Goal: Task Accomplishment & Management: Complete application form

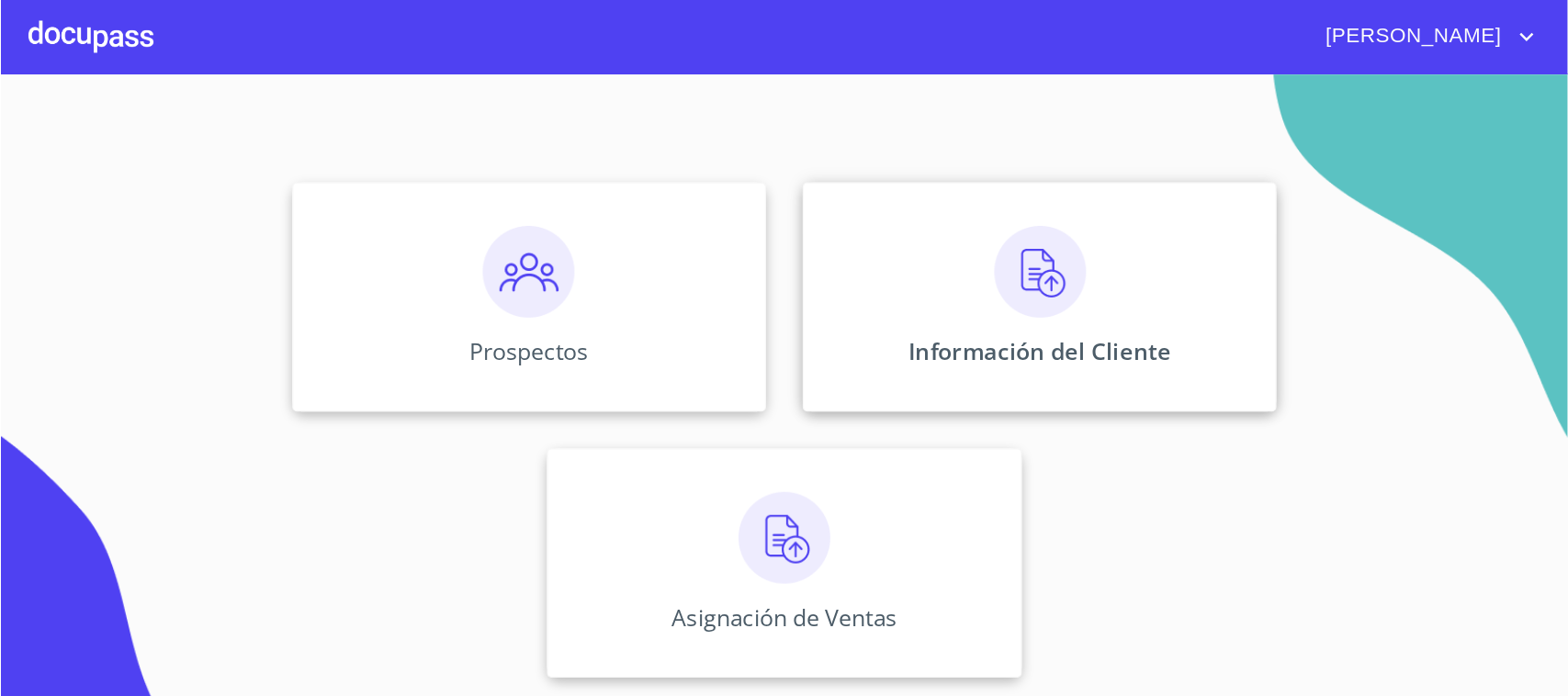
scroll to position [14, 0]
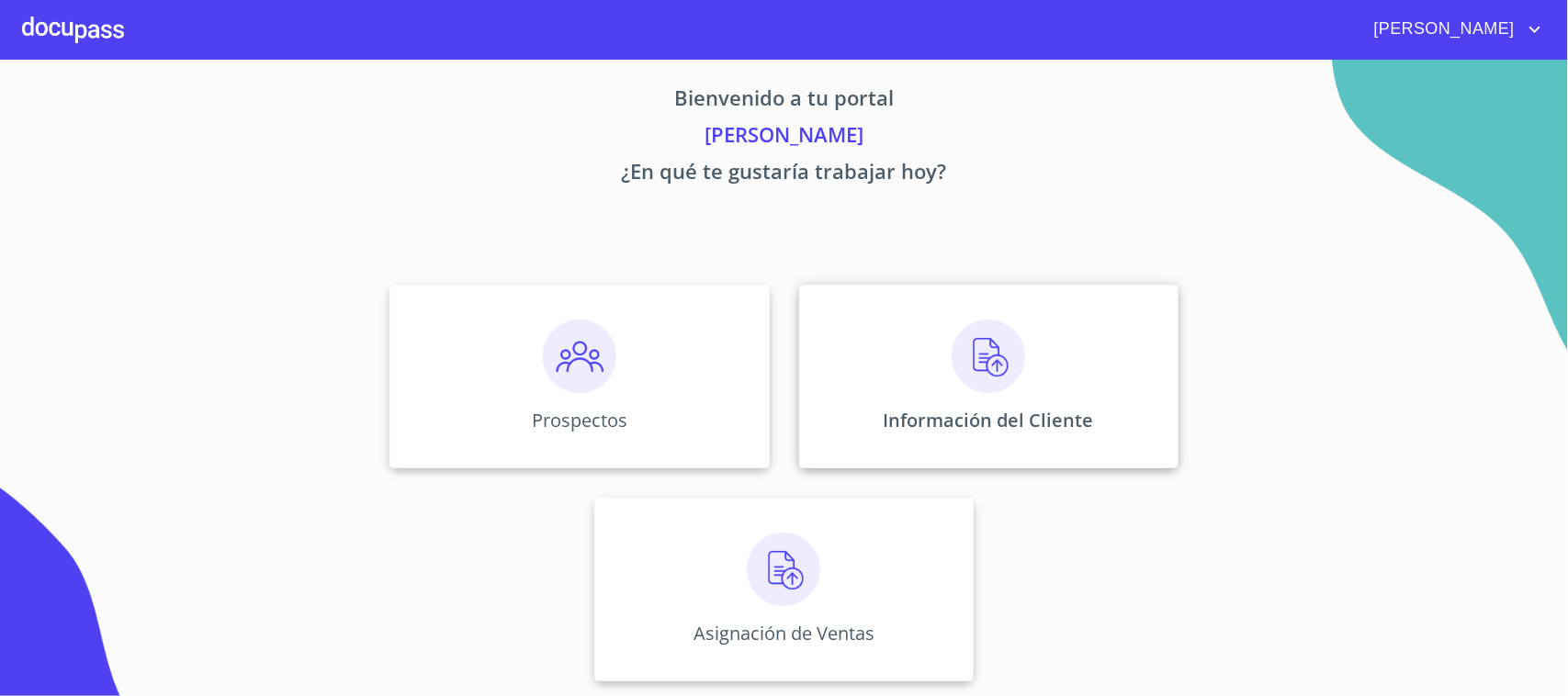
click at [911, 373] on div "Información del Cliente" at bounding box center [989, 376] width 380 height 184
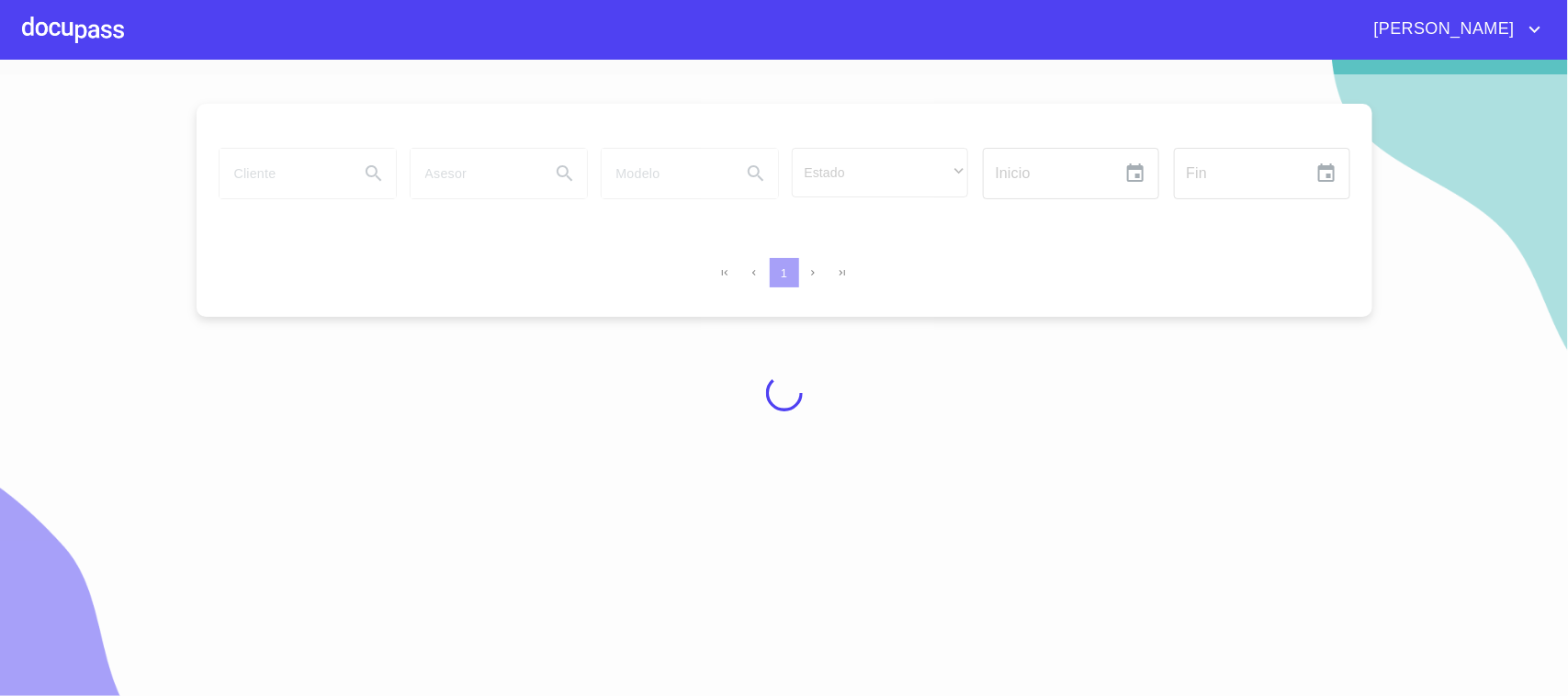
click at [115, 47] on div at bounding box center [73, 30] width 102 height 59
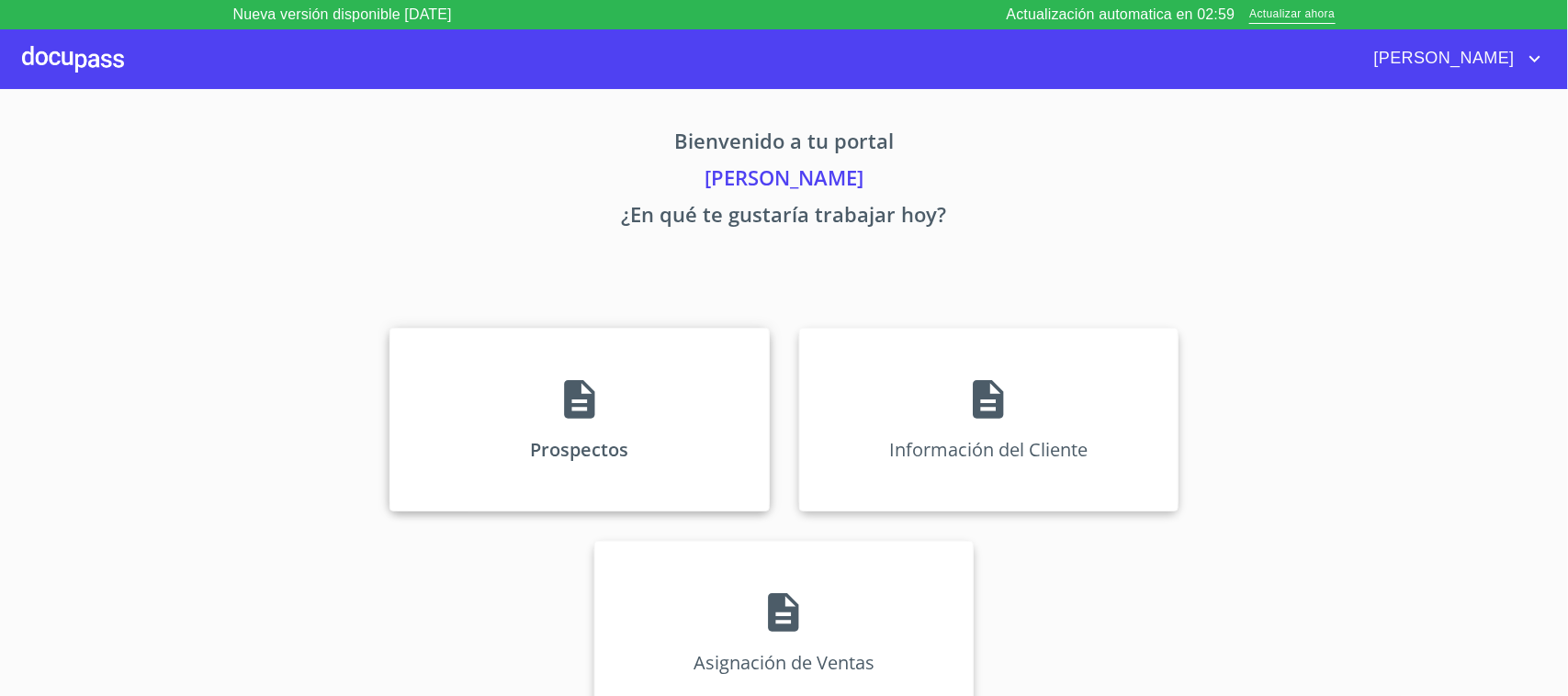
click at [636, 373] on div "Prospectos" at bounding box center [579, 419] width 380 height 184
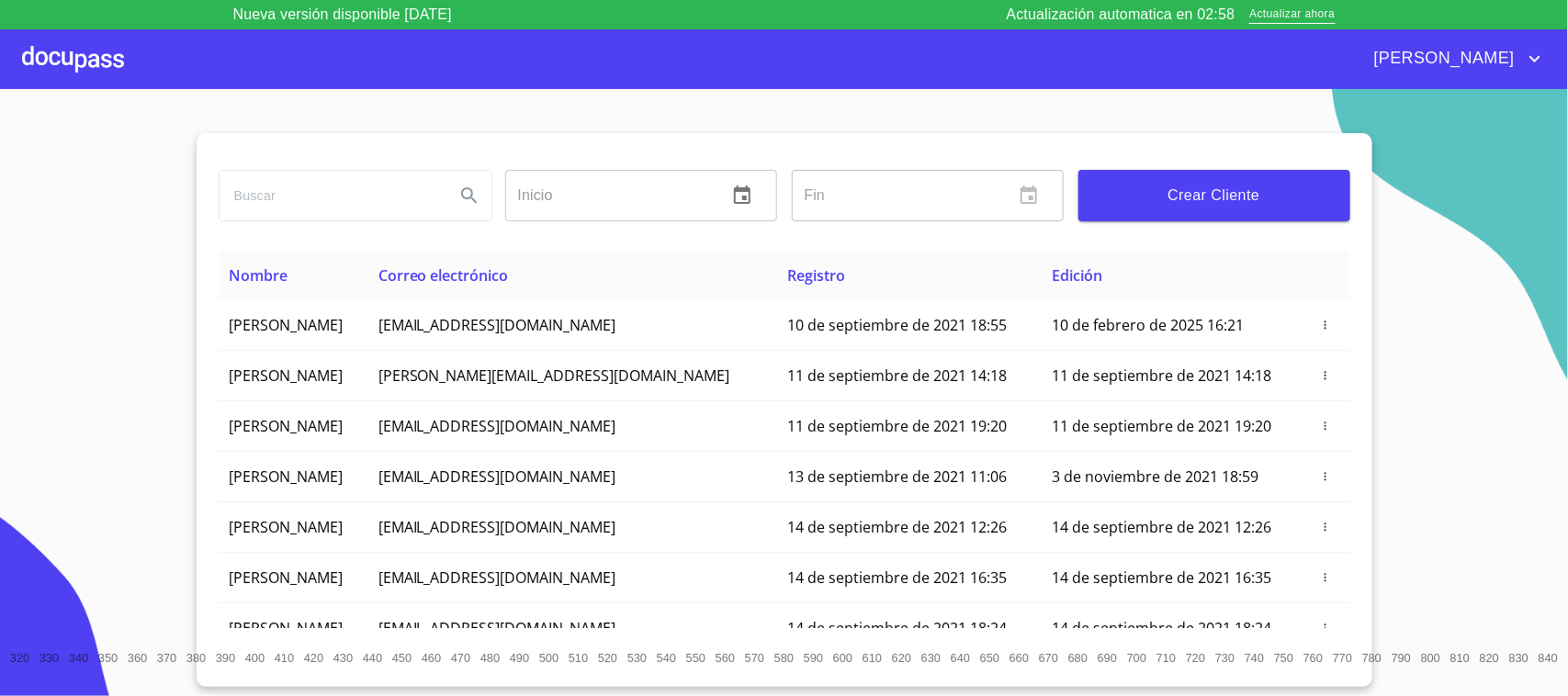
click at [1076, 205] on div "Crear Cliente" at bounding box center [1214, 196] width 286 height 66
click at [99, 57] on div at bounding box center [73, 59] width 102 height 59
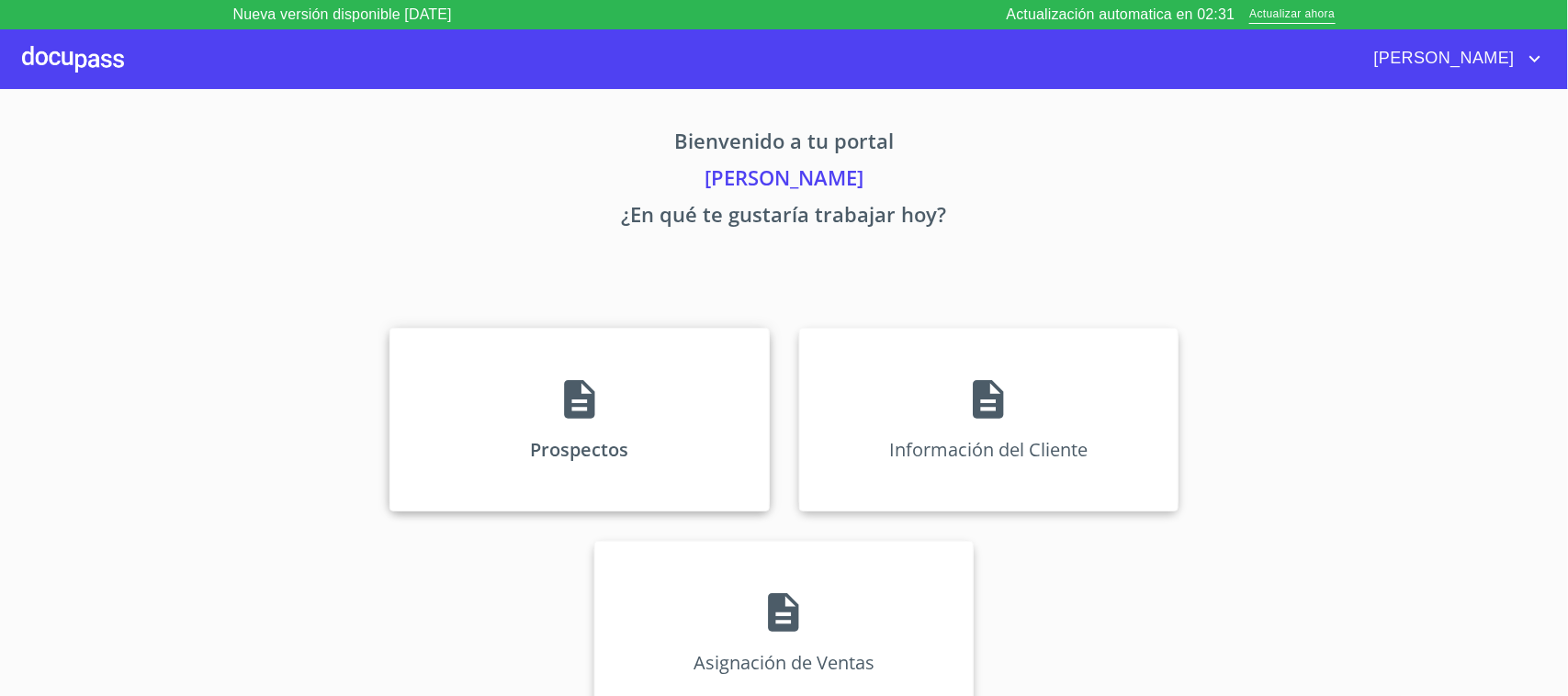
click at [628, 398] on div "Prospectos" at bounding box center [579, 419] width 380 height 184
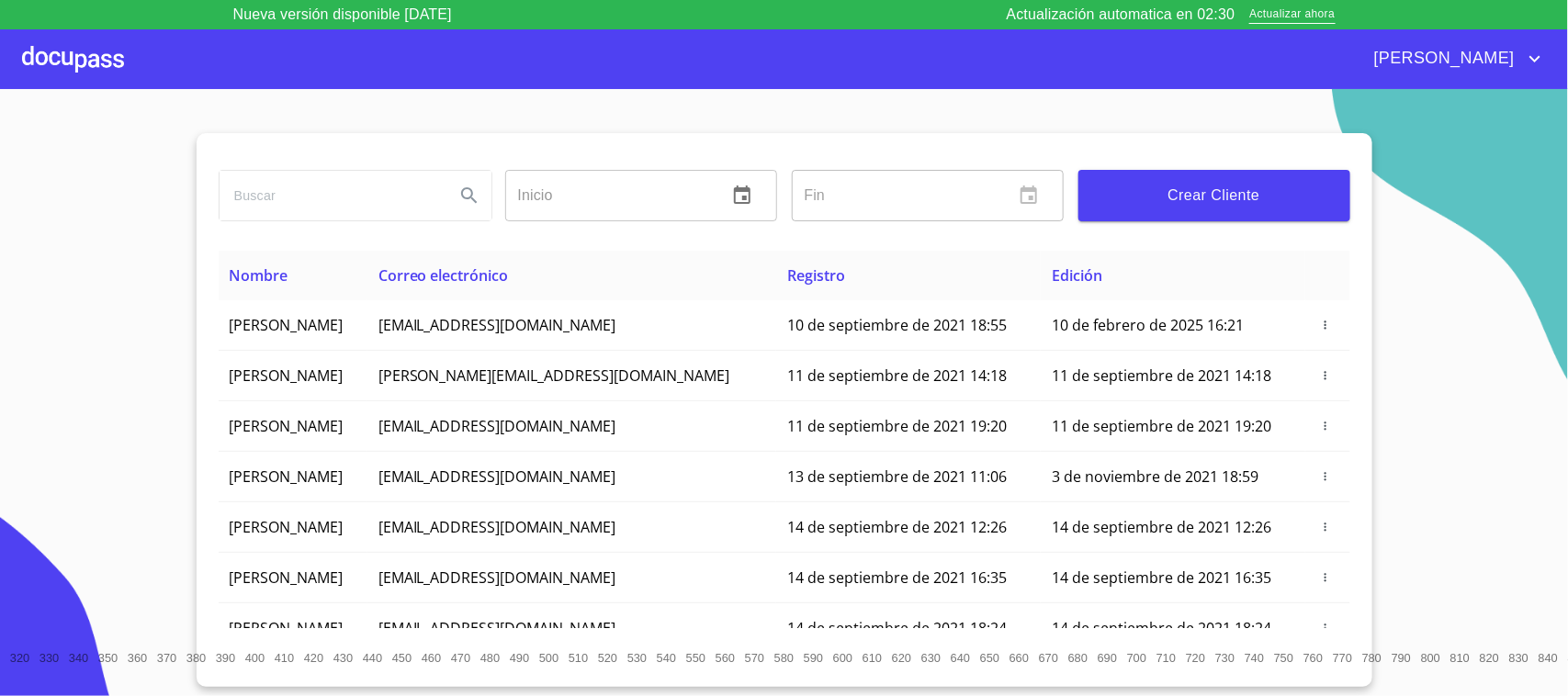
click at [1197, 204] on span "Crear Cliente" at bounding box center [1214, 196] width 243 height 26
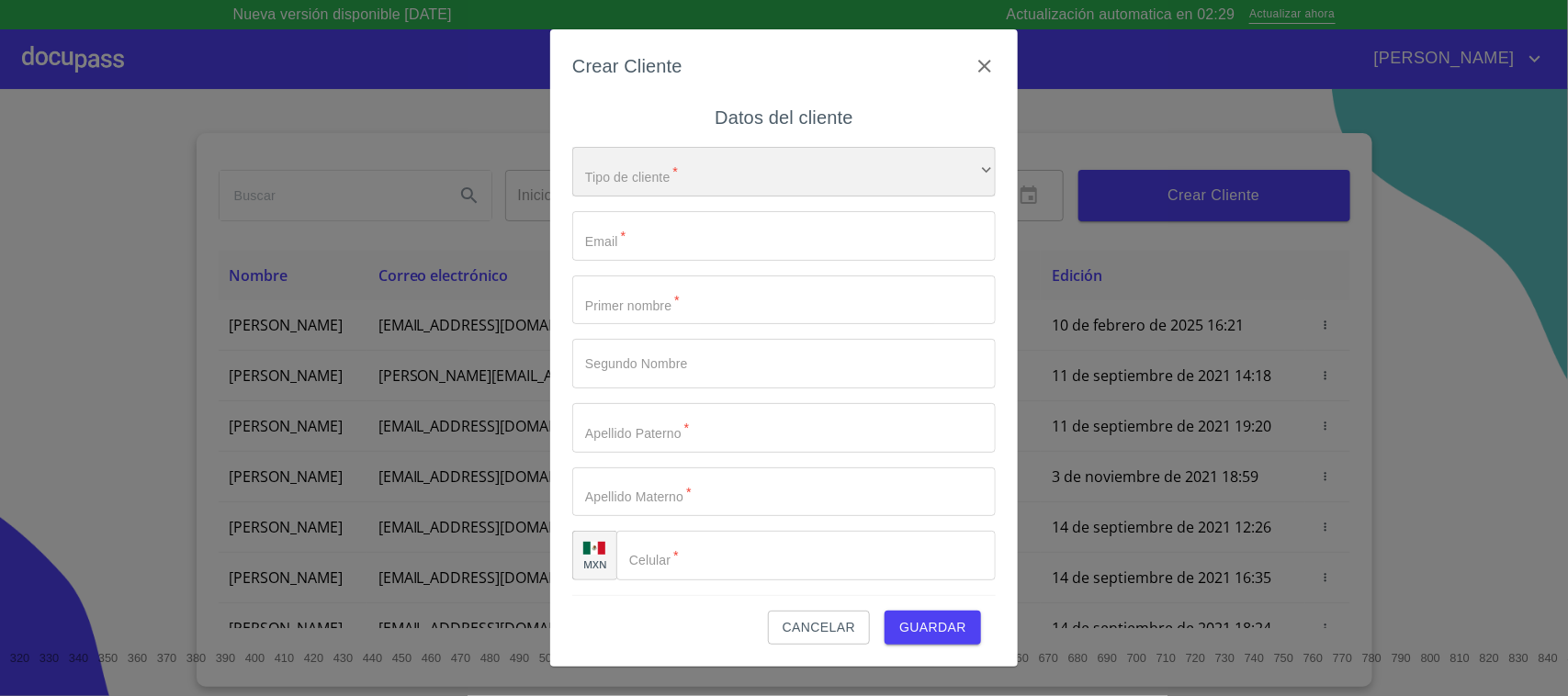
click at [795, 179] on div "​" at bounding box center [784, 172] width 424 height 50
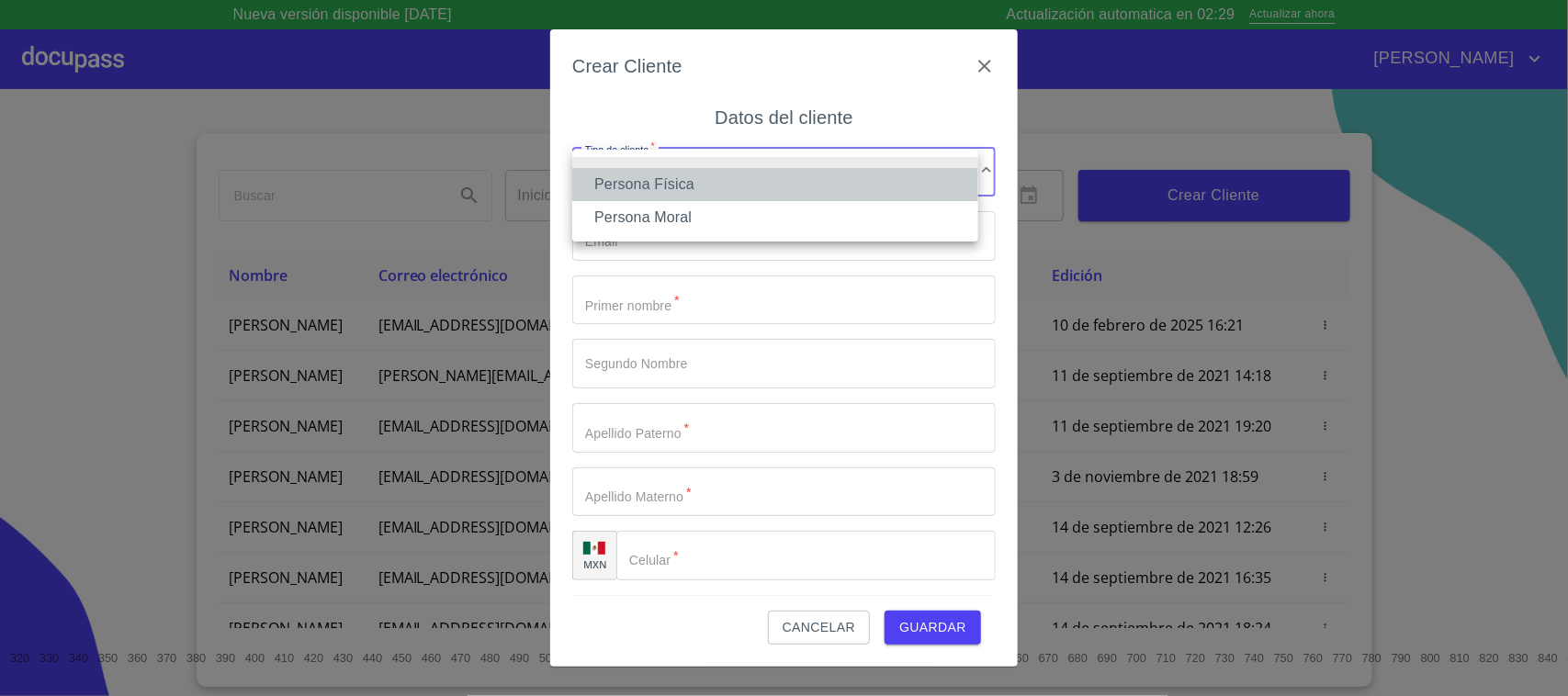
click at [751, 194] on li "Persona Física" at bounding box center [776, 185] width 406 height 33
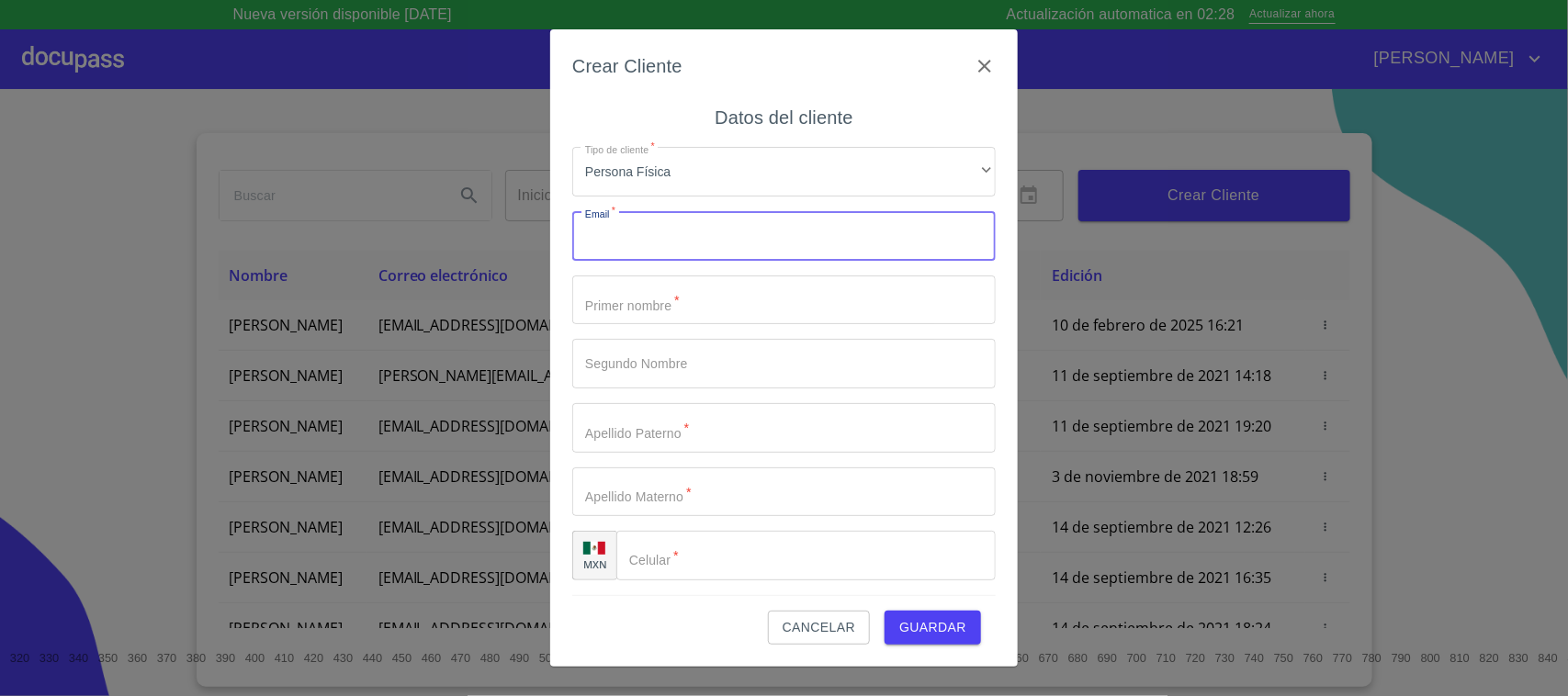
click at [704, 218] on input "Tipo de cliente   *" at bounding box center [784, 236] width 424 height 50
type input "ADALBERTO"
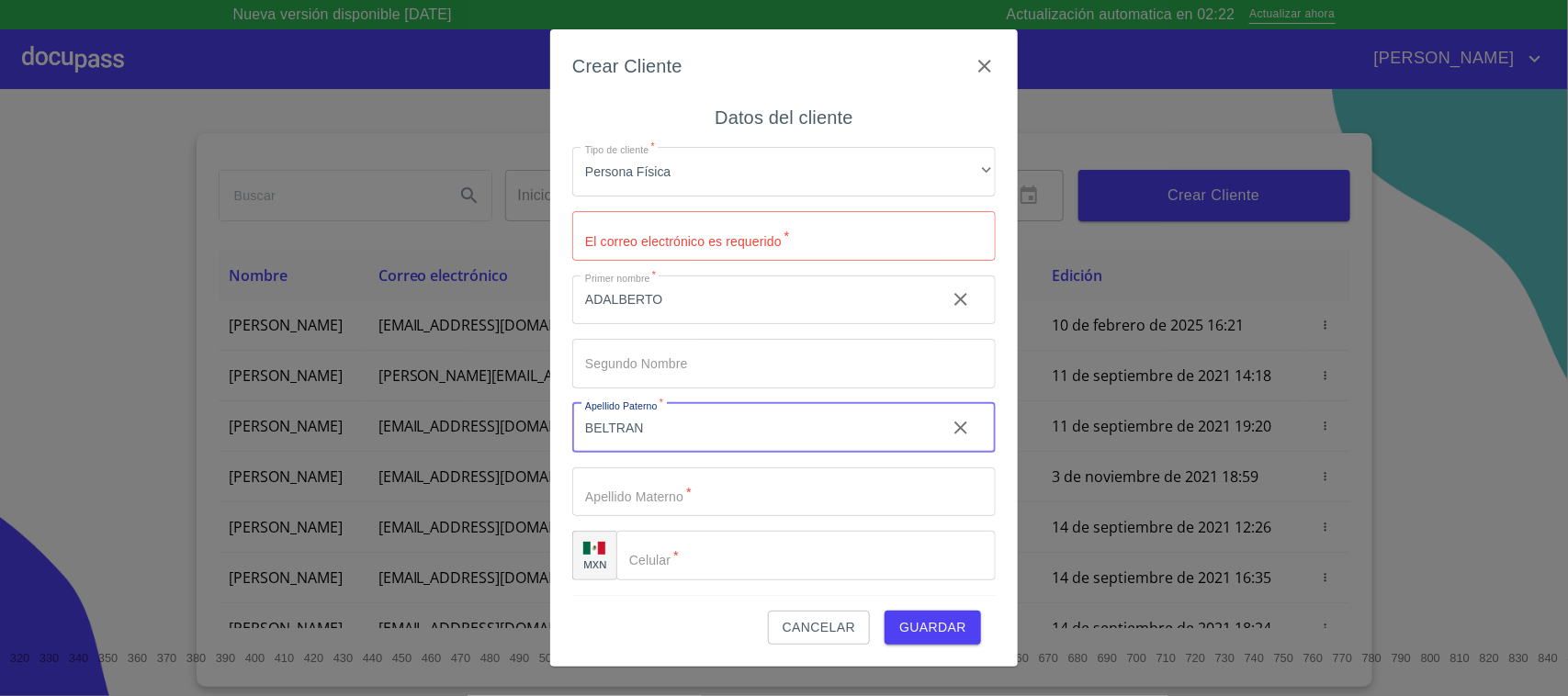
type input "BELTRAN"
type input "QUINTERO"
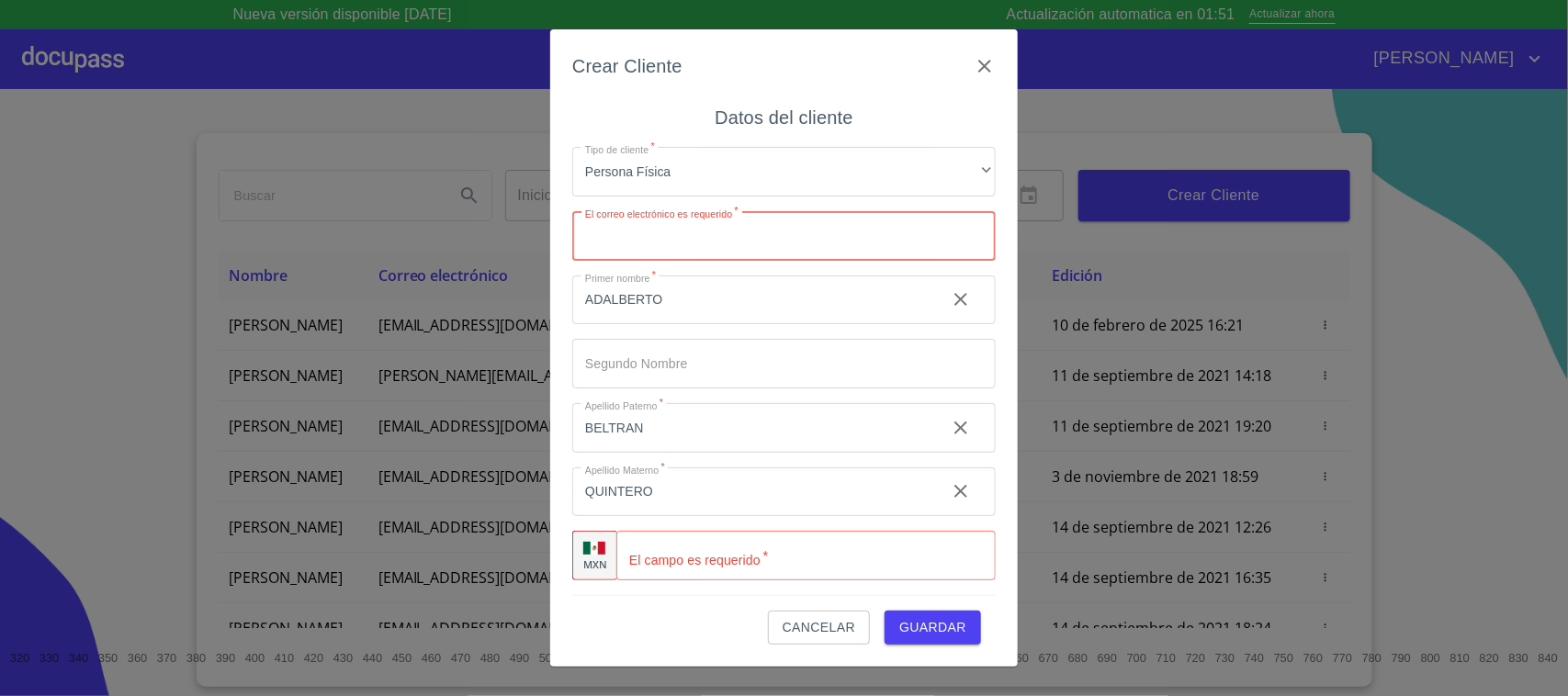
click at [681, 233] on input "Tipo de cliente   *" at bounding box center [784, 236] width 424 height 50
type input "A"
type input "adalbelquin@hotmail.com"
drag, startPoint x: 741, startPoint y: 560, endPoint x: 733, endPoint y: 547, distance: 15.3
click at [741, 557] on input "Tipo de cliente   *" at bounding box center [806, 556] width 380 height 50
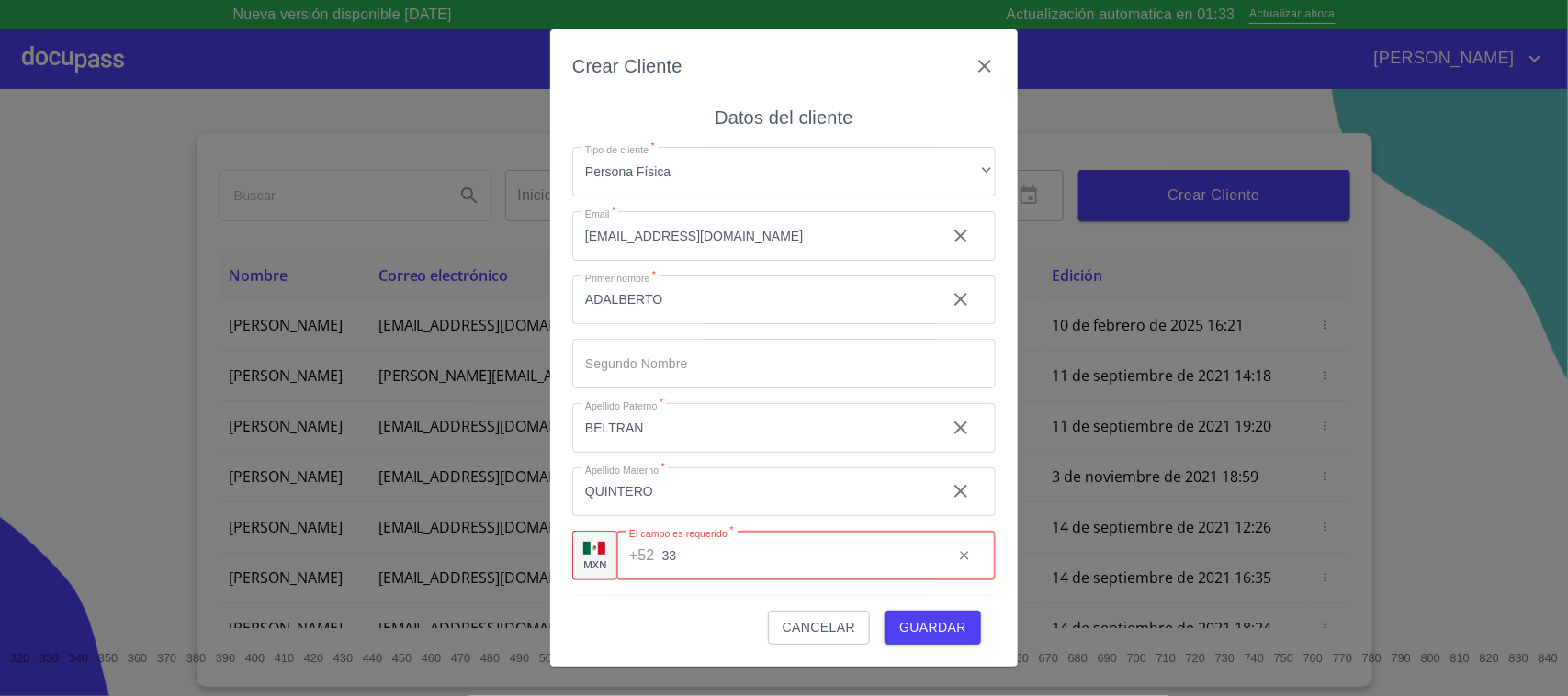
click at [885, 557] on button "Guardar" at bounding box center [933, 628] width 96 height 34
type input "(33)19252695"
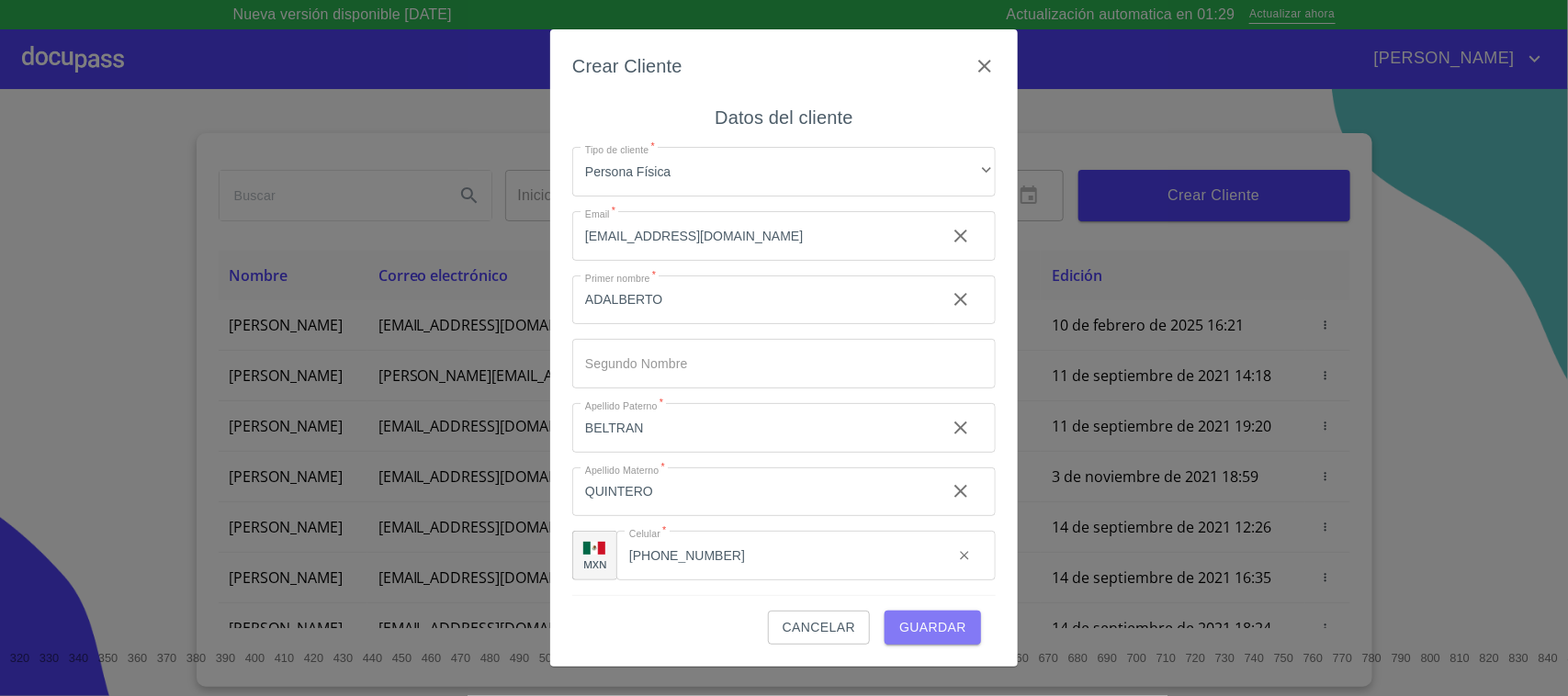
click at [899, 557] on button "Guardar" at bounding box center [933, 628] width 96 height 34
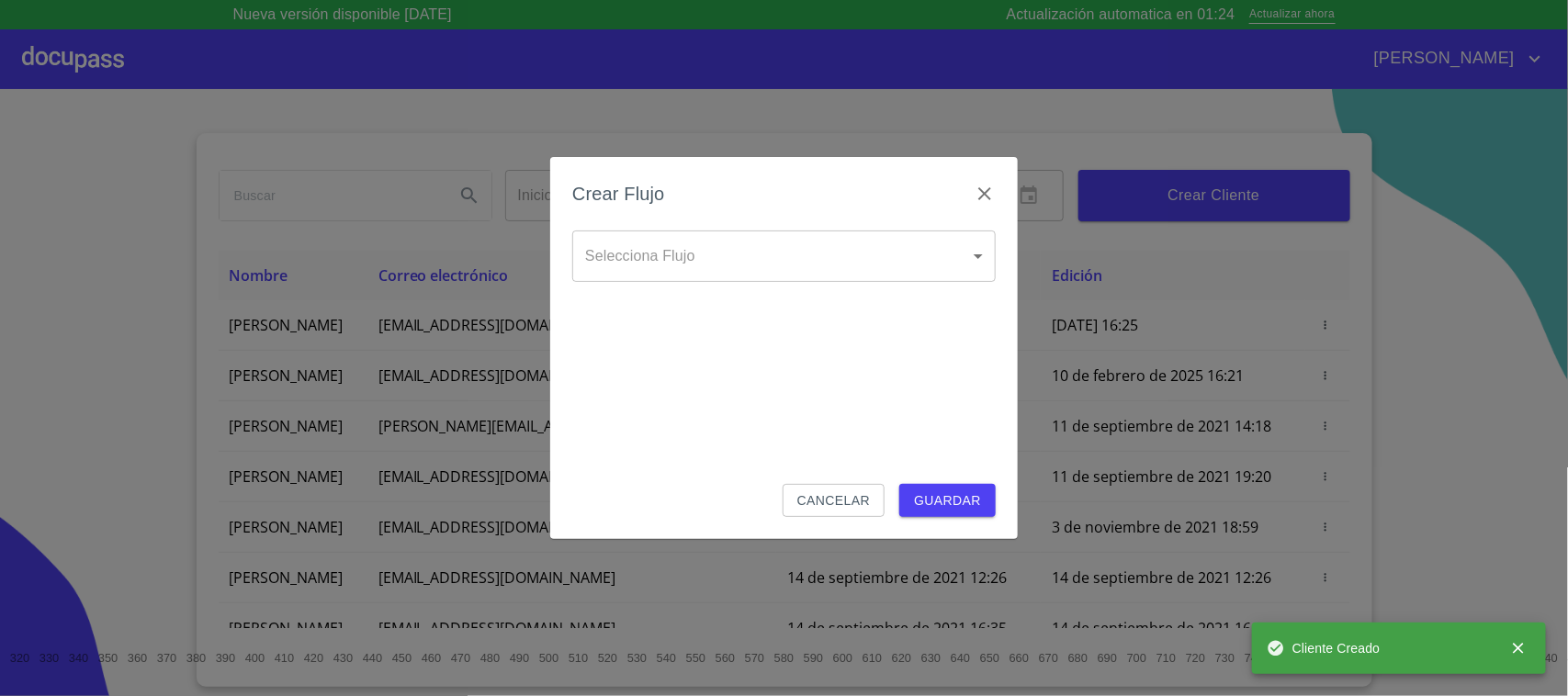
click at [783, 263] on body "Nueva versión disponible 4.02.10 Actualización automatica en 01:24 Actualizar a…" at bounding box center [784, 348] width 1568 height 696
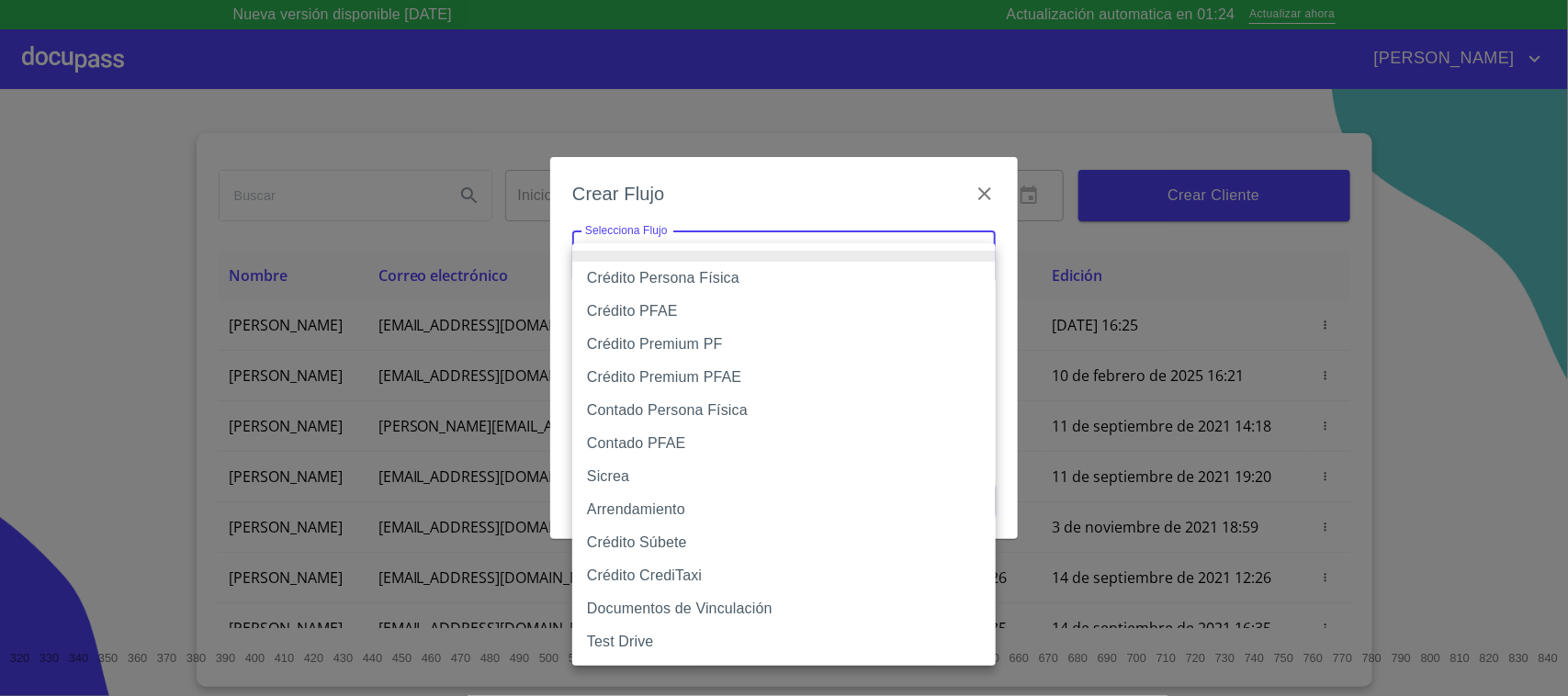
click at [669, 270] on li "Crédito Persona Física" at bounding box center [784, 279] width 424 height 33
type input "6009fb3c7d1714eb8809aa97"
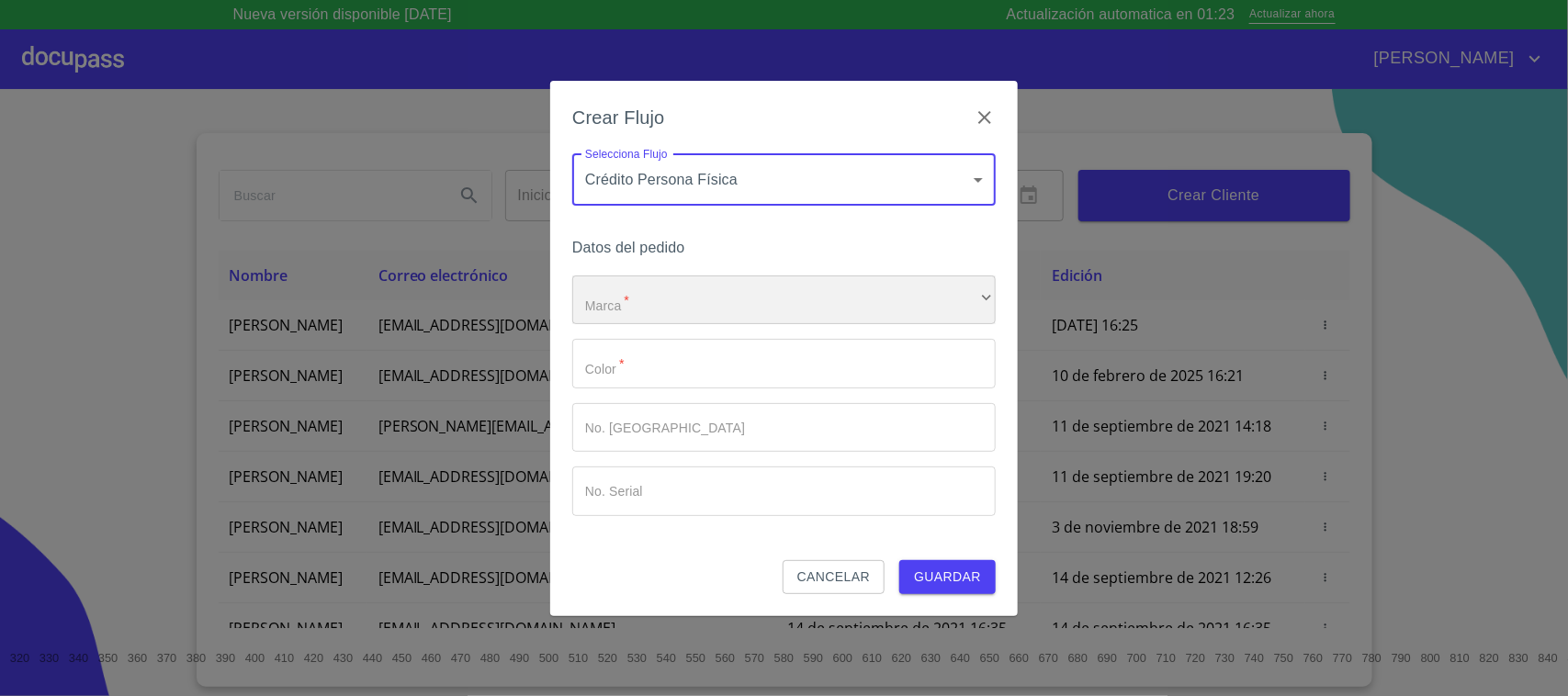
click at [681, 294] on div "​" at bounding box center [784, 300] width 424 height 50
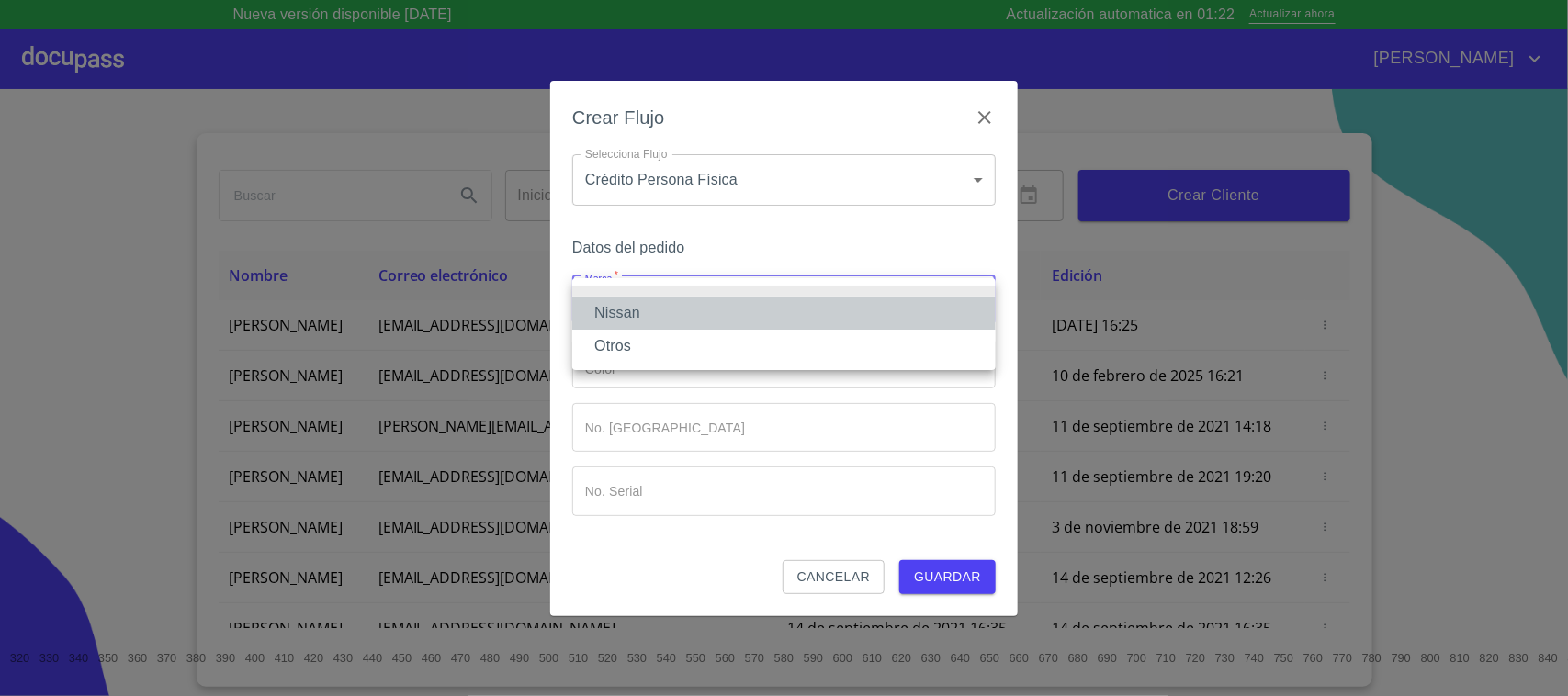
click at [663, 305] on li "Nissan" at bounding box center [784, 313] width 424 height 33
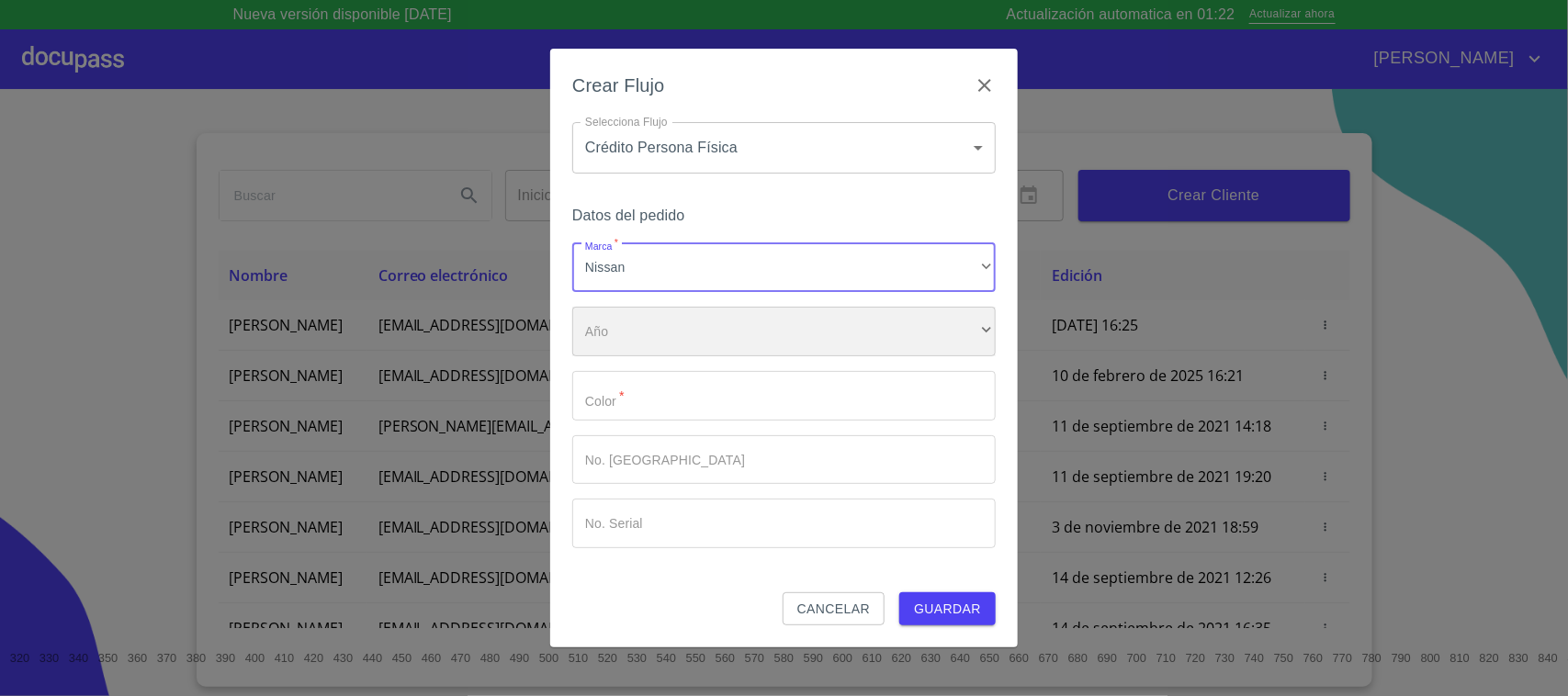
click at [667, 331] on div "​" at bounding box center [784, 331] width 424 height 50
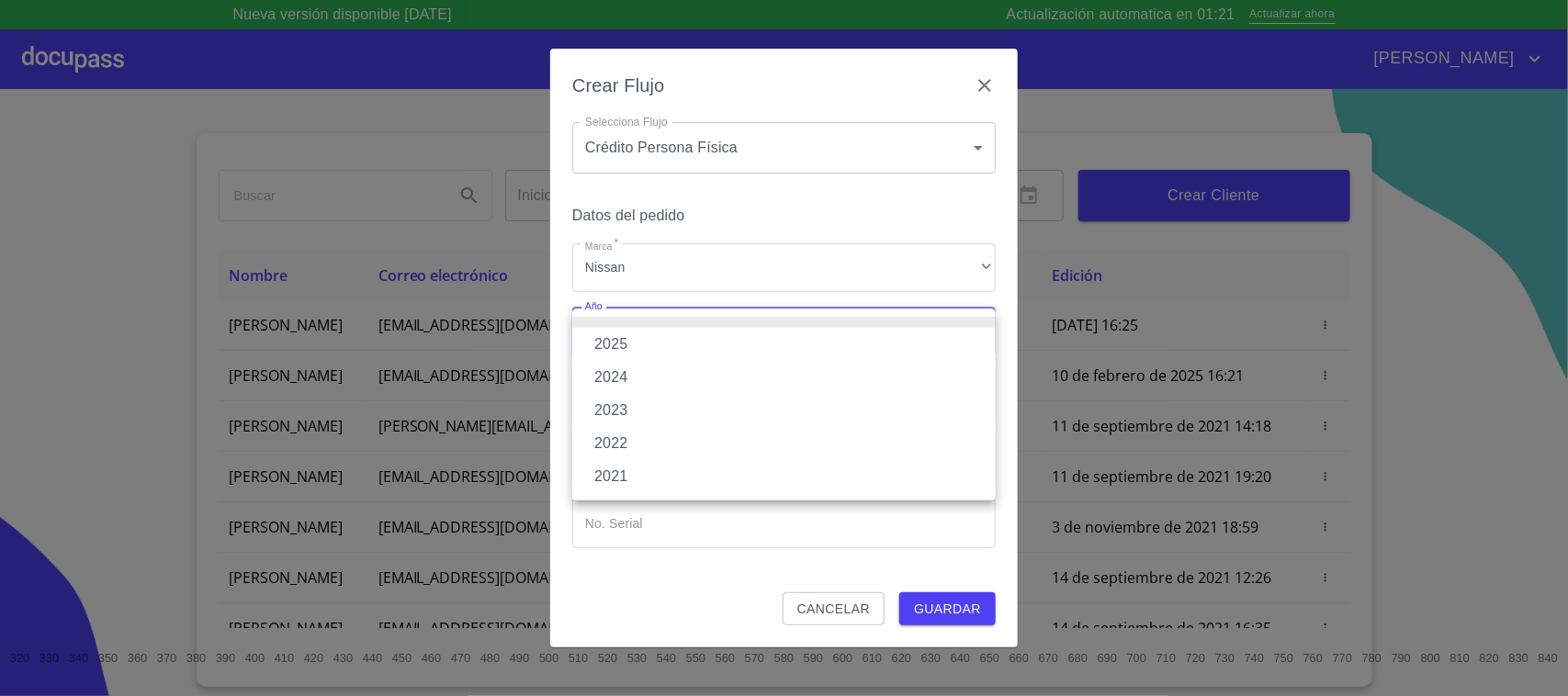
click at [654, 349] on li "2025" at bounding box center [784, 344] width 424 height 33
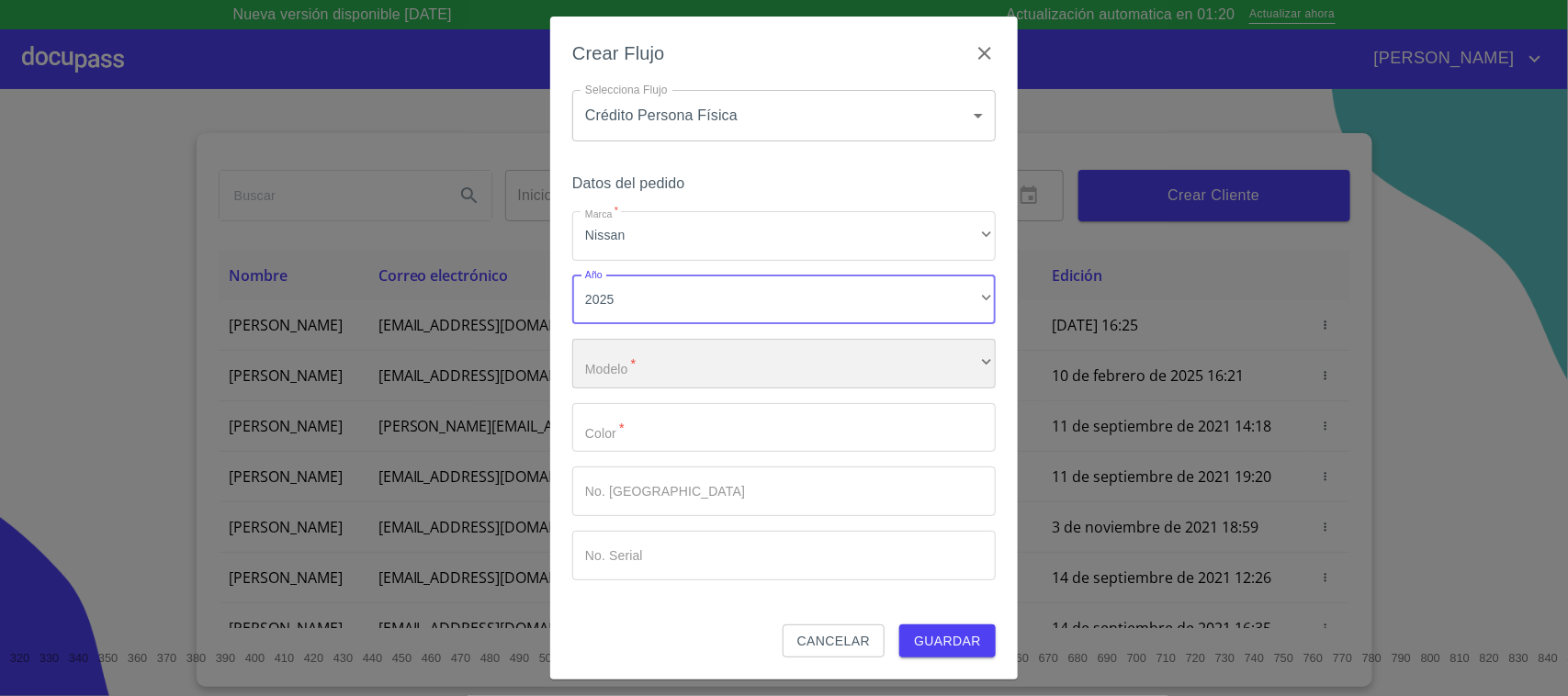
click at [672, 365] on div "​" at bounding box center [784, 364] width 424 height 50
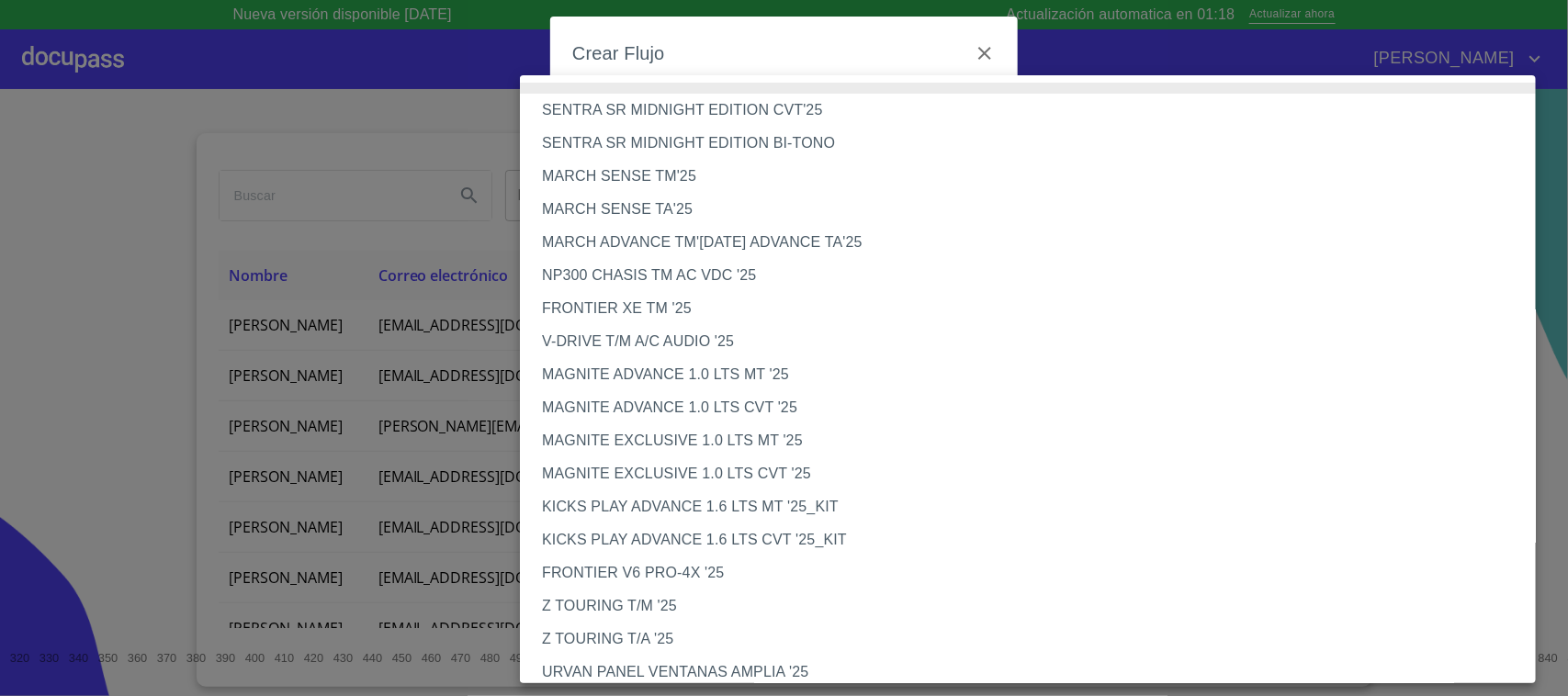
click at [742, 409] on li "MAGNITE ADVANCE 1.0 LTS CVT '25" at bounding box center [1036, 408] width 1033 height 33
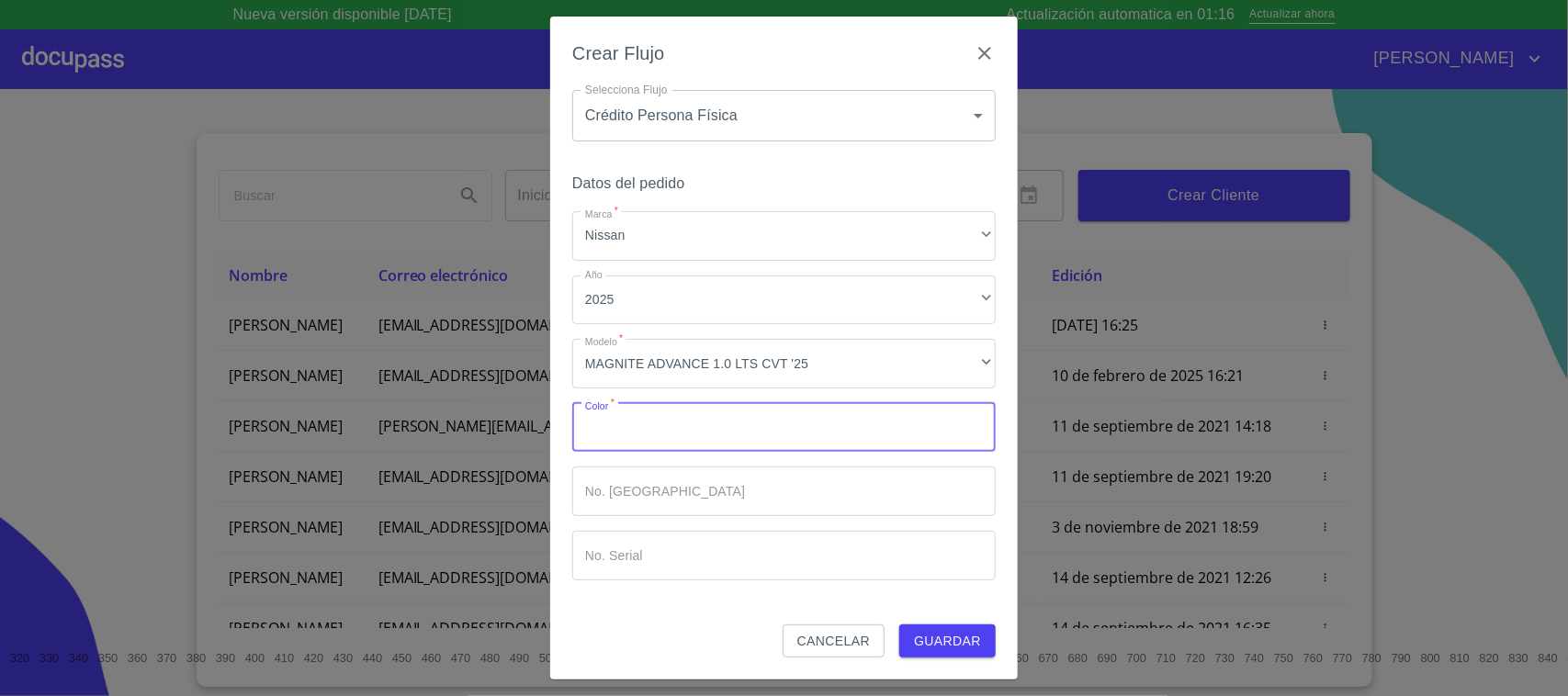
click at [760, 433] on input "Marca   *" at bounding box center [784, 428] width 424 height 50
type input "O"
type input "ROJO"
click at [970, 557] on span "Guardar" at bounding box center [947, 641] width 67 height 23
